Goal: Manage account settings

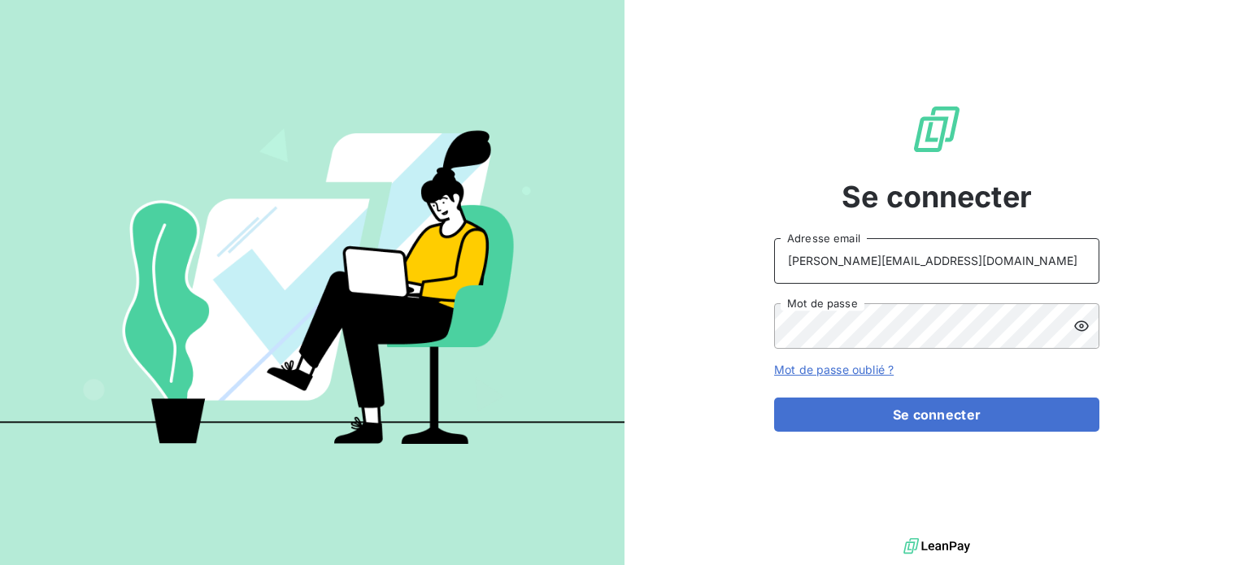
click at [878, 267] on input "[PERSON_NAME][EMAIL_ADDRESS][DOMAIN_NAME]" at bounding box center [936, 261] width 325 height 46
type input "[PERSON_NAME][EMAIL_ADDRESS][DOMAIN_NAME]"
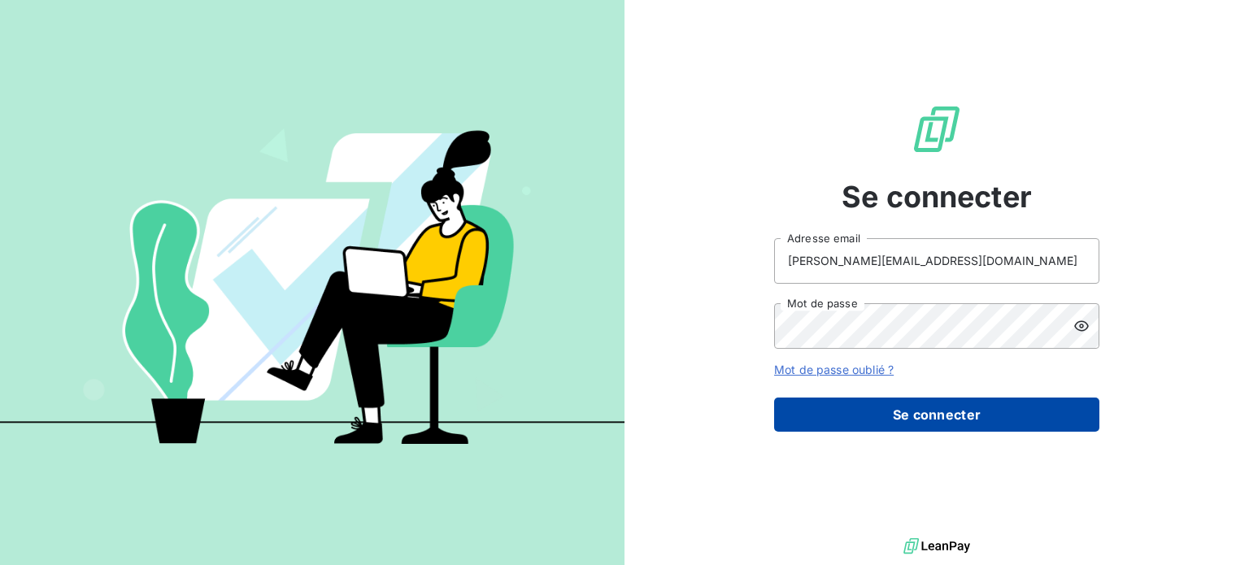
click at [939, 416] on button "Se connecter" at bounding box center [936, 415] width 325 height 34
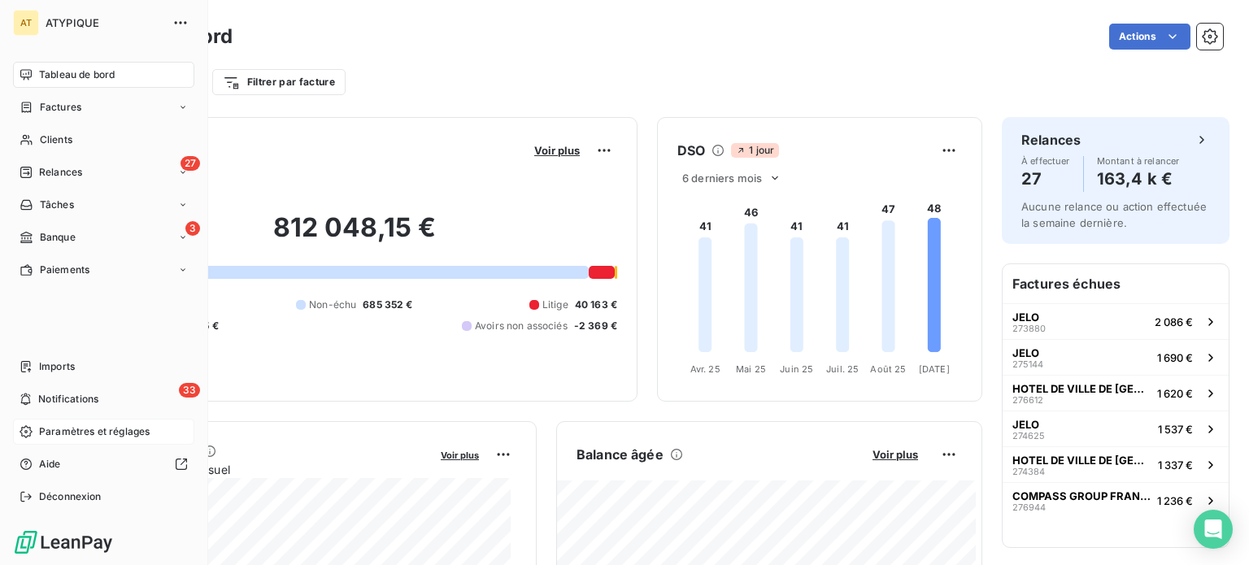
click at [60, 438] on span "Paramètres et réglages" at bounding box center [94, 432] width 111 height 15
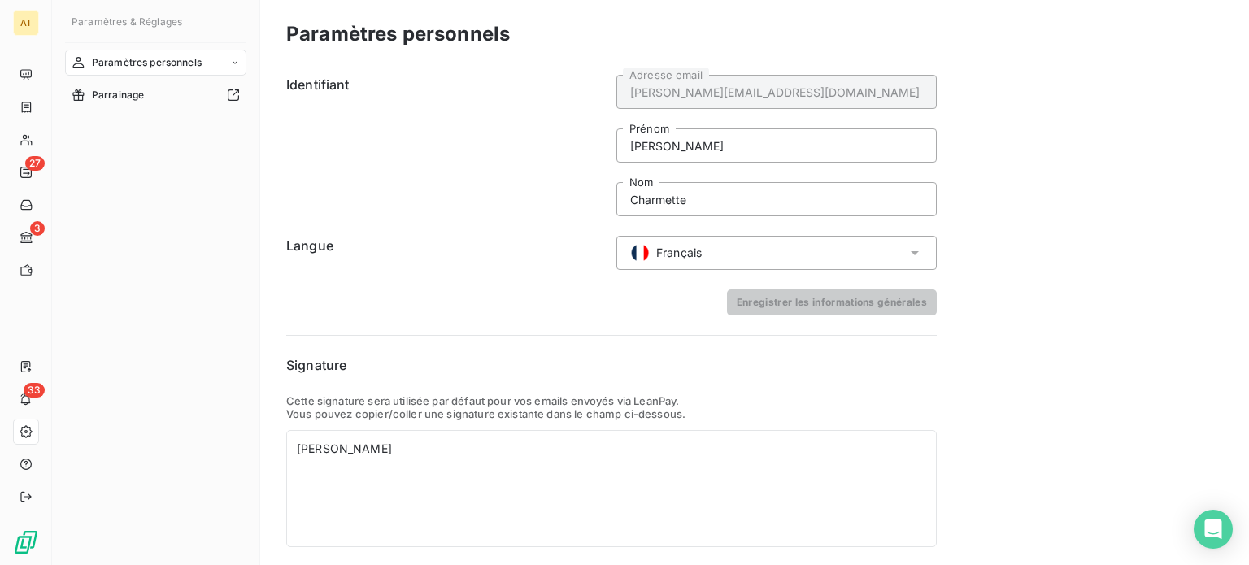
click at [160, 67] on span "Paramètres personnels" at bounding box center [147, 62] width 110 height 15
click at [165, 117] on div "Centre de notifications" at bounding box center [166, 128] width 162 height 26
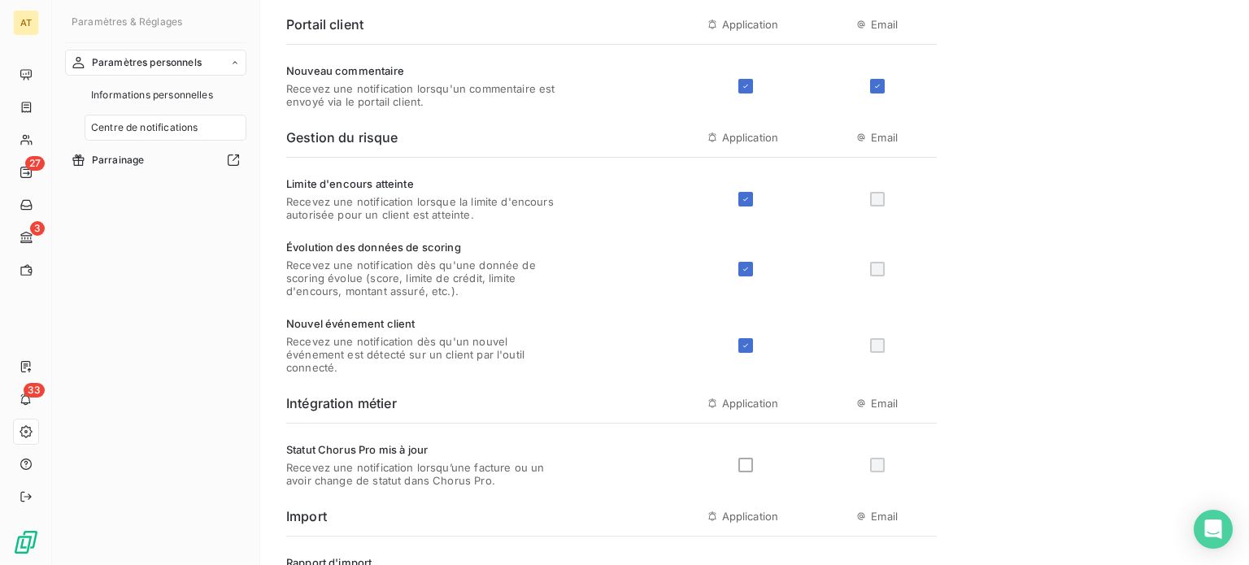
scroll to position [407, 0]
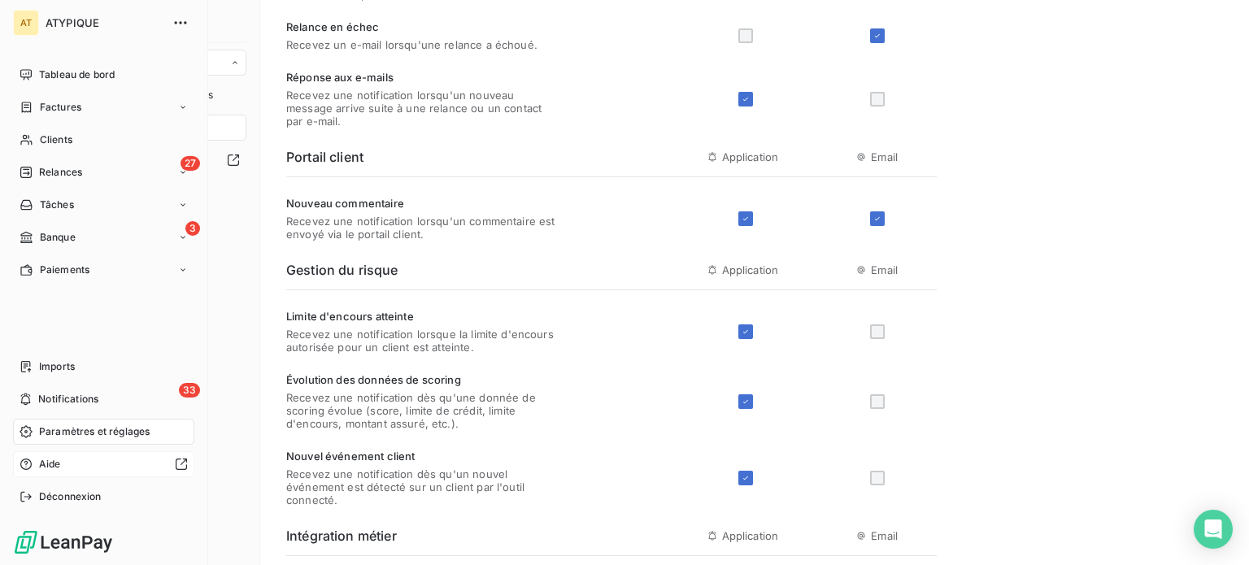
click at [64, 468] on div "Aide" at bounding box center [103, 464] width 181 height 26
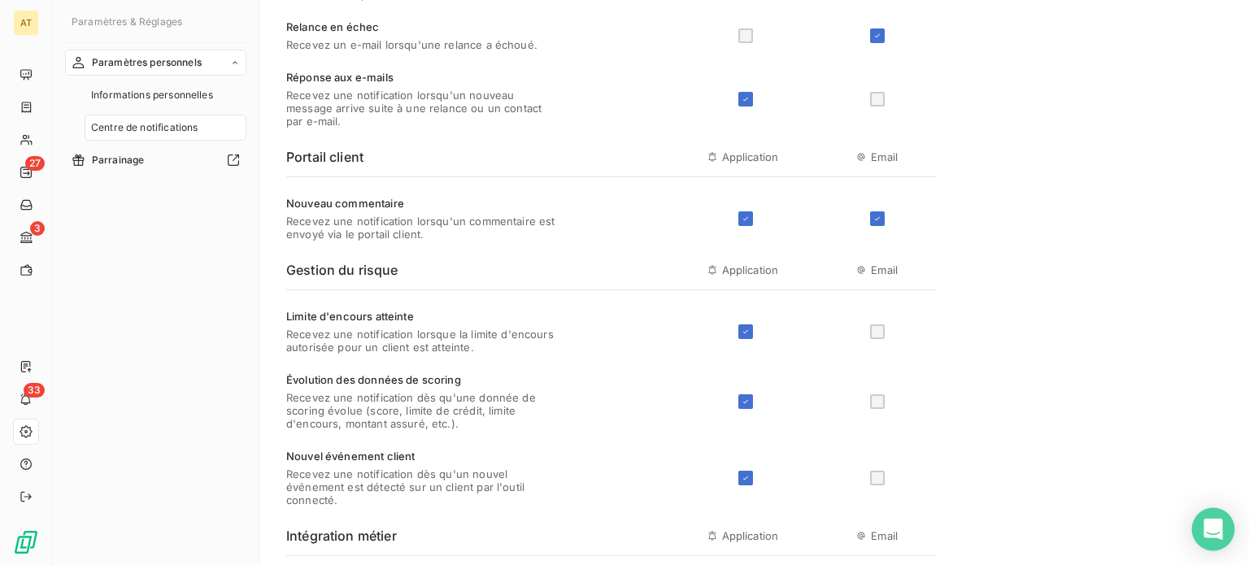
click at [1204, 525] on icon "Open Intercom Messenger" at bounding box center [1213, 529] width 21 height 21
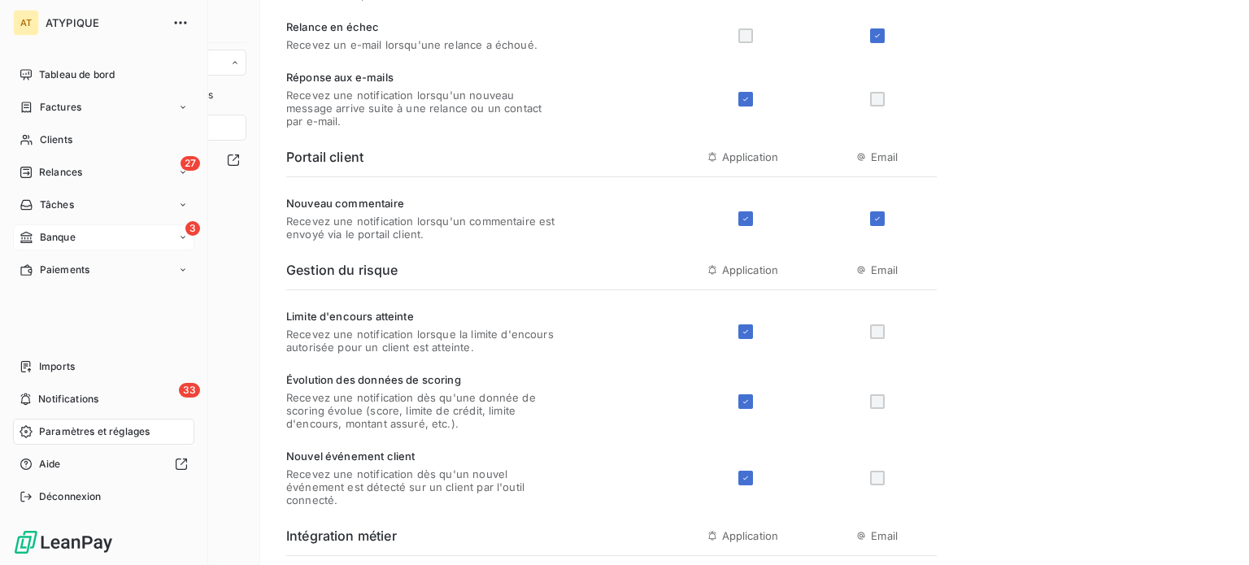
click at [73, 225] on div "3 Banque" at bounding box center [103, 237] width 181 height 26
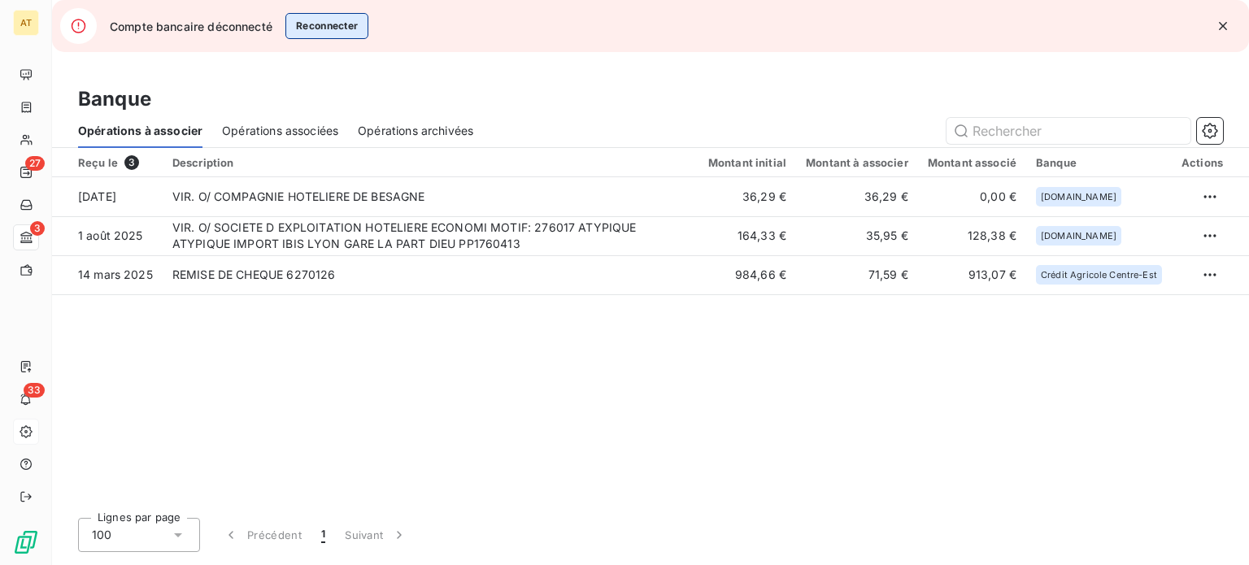
click at [322, 28] on button "Reconnecter" at bounding box center [327, 26] width 84 height 26
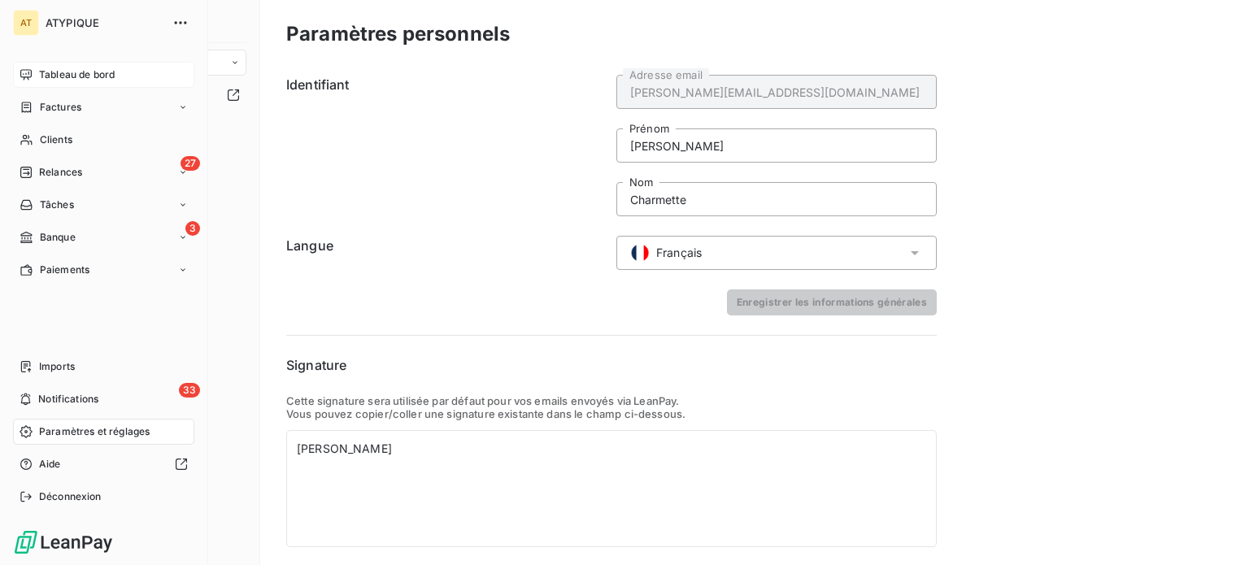
click at [54, 78] on span "Tableau de bord" at bounding box center [77, 75] width 76 height 15
